Goal: Task Accomplishment & Management: Manage account settings

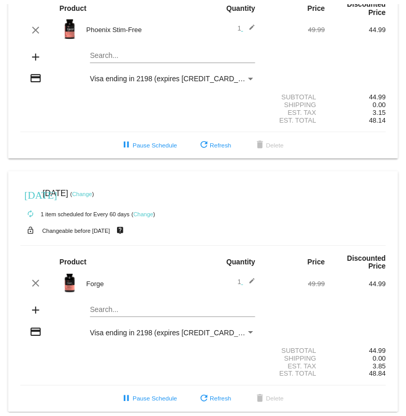
scroll to position [92, 0]
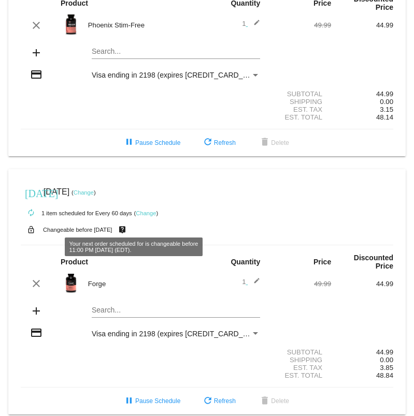
click at [66, 273] on img at bounding box center [71, 283] width 21 height 21
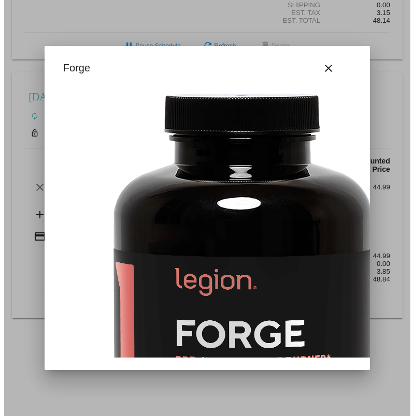
scroll to position [0, 73]
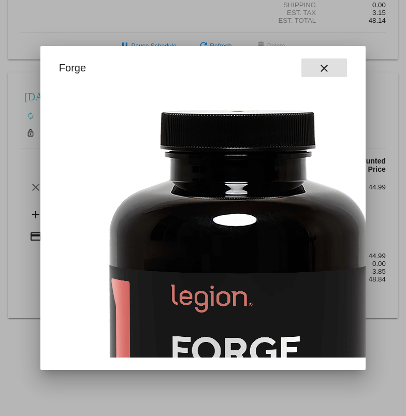
click at [327, 72] on mat-icon "close" at bounding box center [324, 68] width 12 height 12
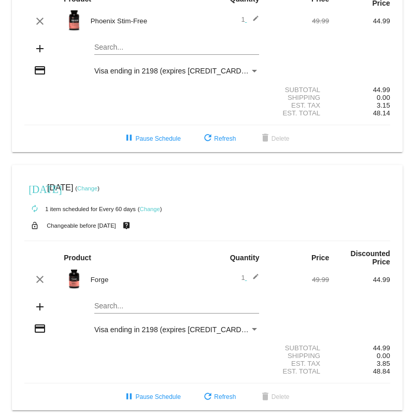
scroll to position [92, 0]
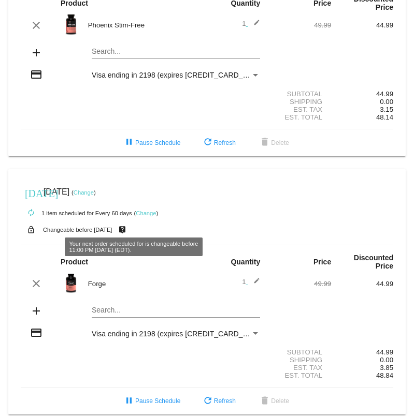
click at [142, 210] on link "Change" at bounding box center [146, 213] width 20 height 6
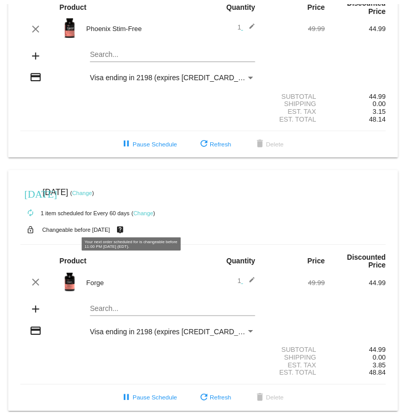
scroll to position [96, 0]
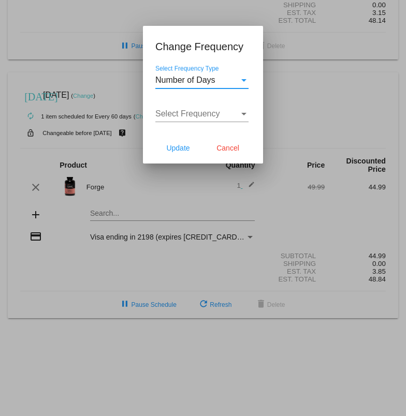
click at [241, 84] on div "Select Frequency Type" at bounding box center [243, 80] width 9 height 9
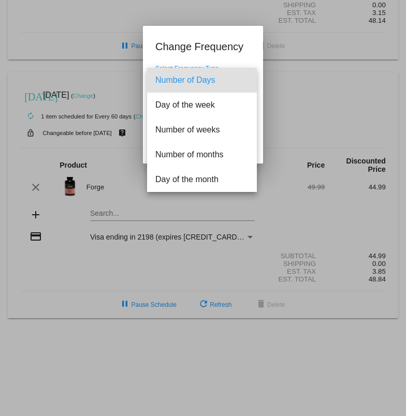
click at [291, 84] on div at bounding box center [203, 208] width 406 height 416
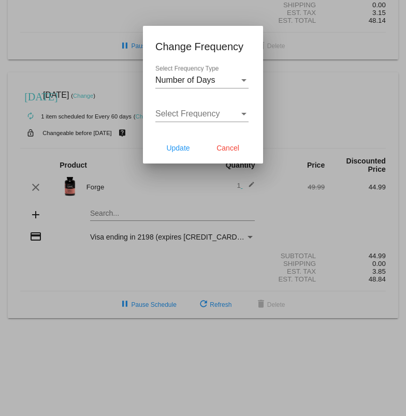
click at [231, 117] on div "Select Frequency" at bounding box center [197, 113] width 84 height 9
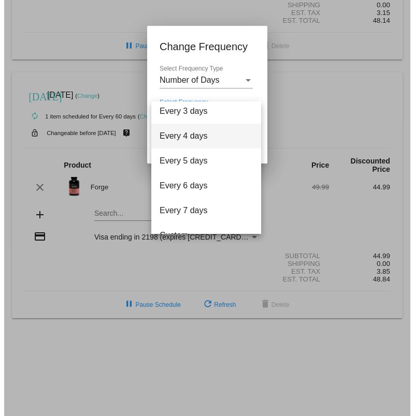
scroll to position [41, 0]
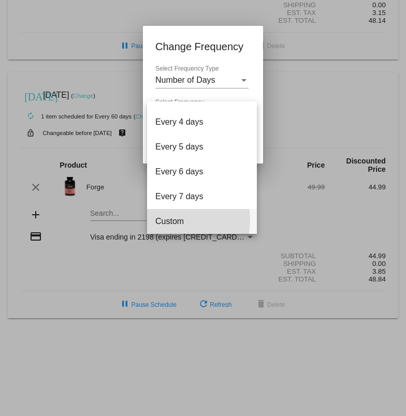
click at [177, 220] on span "Custom" at bounding box center [201, 221] width 93 height 25
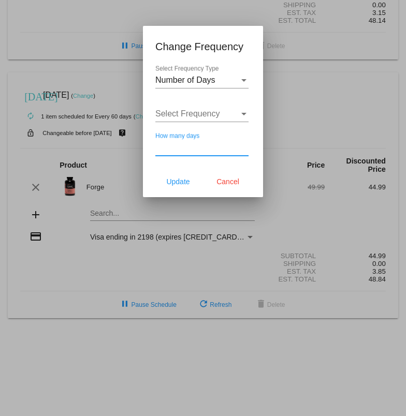
click at [197, 152] on input "How many days" at bounding box center [201, 147] width 93 height 9
type input "50"
click at [185, 182] on span "Update" at bounding box center [177, 182] width 23 height 8
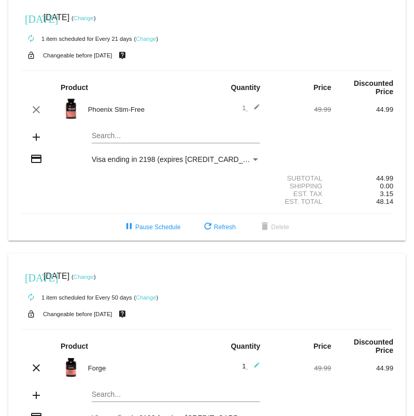
scroll to position [0, 0]
